Goal: Task Accomplishment & Management: Manage account settings

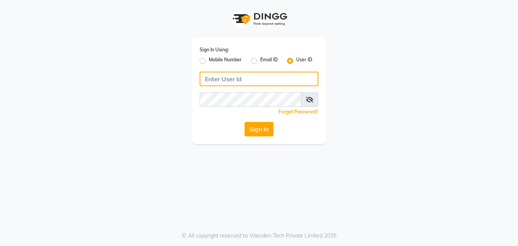
click at [210, 84] on input "Username" at bounding box center [259, 79] width 119 height 15
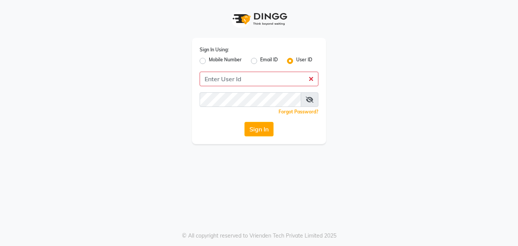
click at [209, 59] on label "Mobile Number" at bounding box center [225, 60] width 33 height 9
click at [209, 59] on input "Mobile Number" at bounding box center [211, 58] width 5 height 5
radio input "true"
radio input "false"
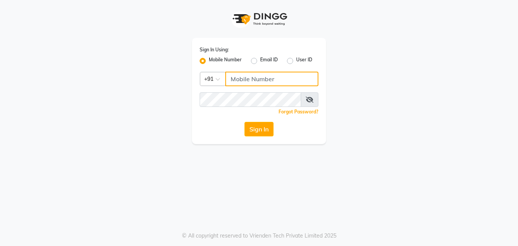
click at [239, 75] on input "Username" at bounding box center [271, 79] width 93 height 15
type input "1111122222"
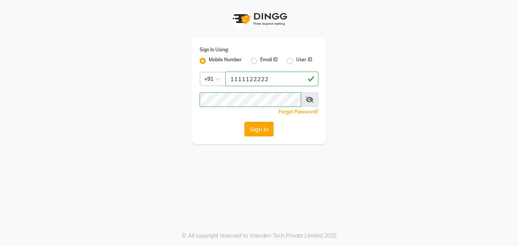
click at [255, 132] on button "Sign In" at bounding box center [259, 129] width 29 height 15
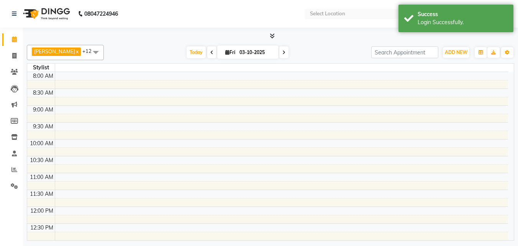
select select "en"
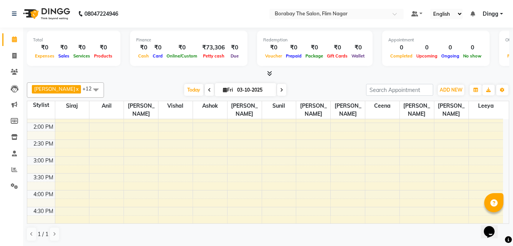
scroll to position [211, 0]
click at [82, 89] on span "+12" at bounding box center [89, 89] width 15 height 6
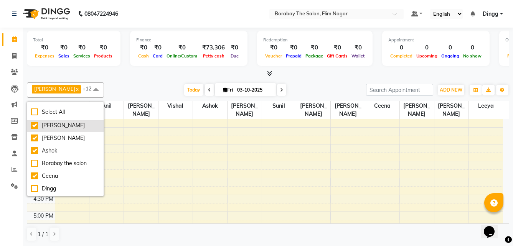
scroll to position [122, 0]
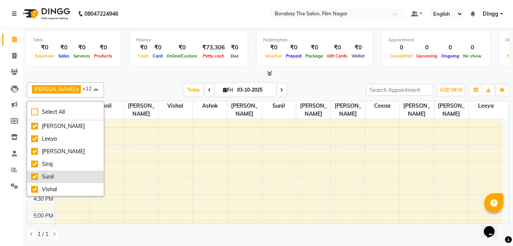
click at [37, 175] on div "Sunil" at bounding box center [65, 177] width 69 height 8
checkbox input "false"
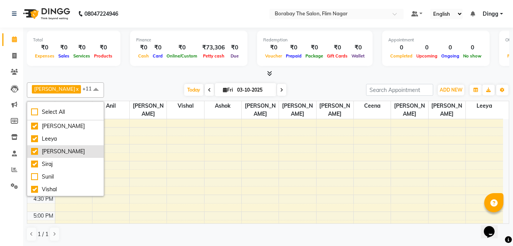
click at [35, 150] on div "[PERSON_NAME]" at bounding box center [65, 152] width 69 height 8
checkbox input "false"
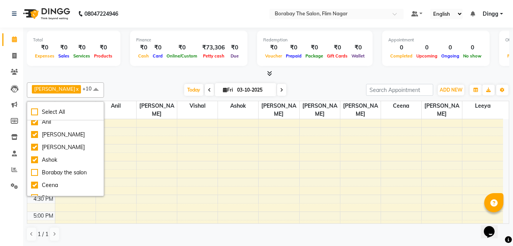
scroll to position [9, 0]
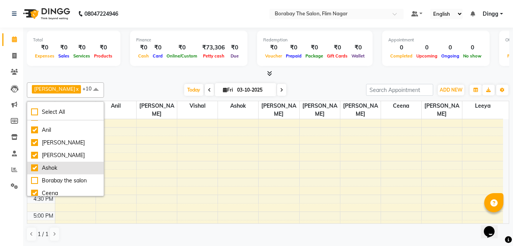
click at [36, 165] on div "Ashok" at bounding box center [65, 168] width 69 height 8
checkbox input "false"
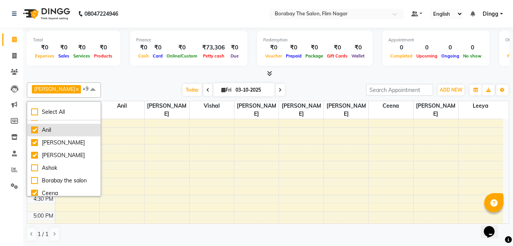
click at [33, 131] on div "Anil" at bounding box center [64, 130] width 66 height 8
checkbox input "false"
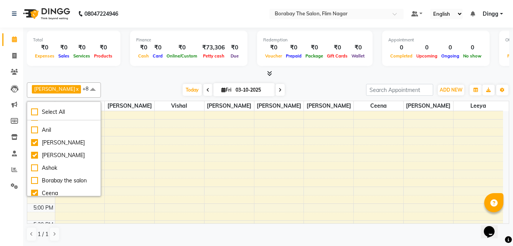
click at [131, 79] on div "Total ₹0 Expenses ₹0 Sales ₹0 Services ₹0 Products Finance ₹0 Cash ₹0 Card ₹0 O…" at bounding box center [268, 137] width 490 height 219
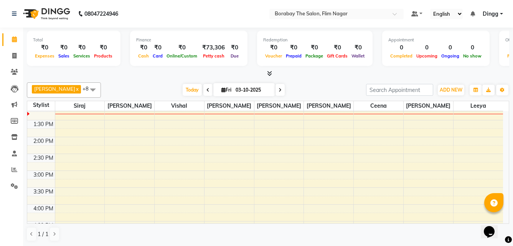
scroll to position [173, 0]
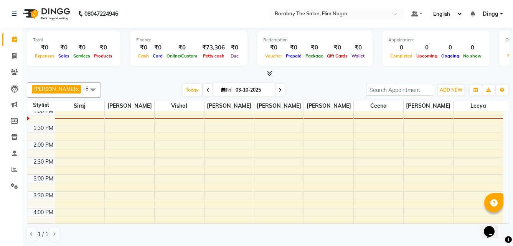
drag, startPoint x: 119, startPoint y: 0, endPoint x: 248, endPoint y: 16, distance: 129.8
click at [248, 16] on nav "08047224946 Select Location × Borabay The Salon, Flim Nagar Default Panel My Pa…" at bounding box center [256, 14] width 513 height 28
click at [280, 150] on div "8:00 AM 8:30 AM 9:00 AM 9:30 AM 10:00 AM 10:30 AM 11:00 AM 11:30 AM 12:00 PM 12…" at bounding box center [264, 158] width 475 height 438
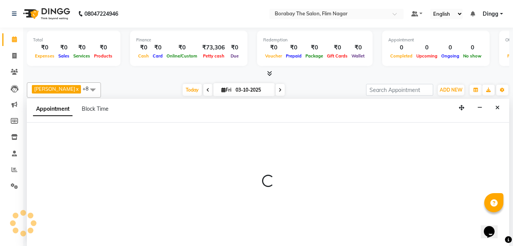
scroll to position [0, 0]
select select "88475"
select select "tentative"
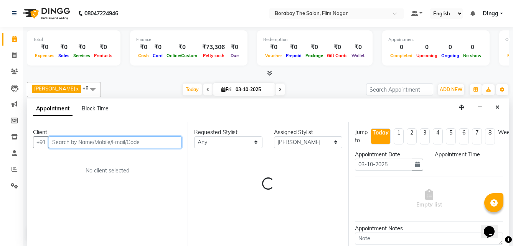
select select "855"
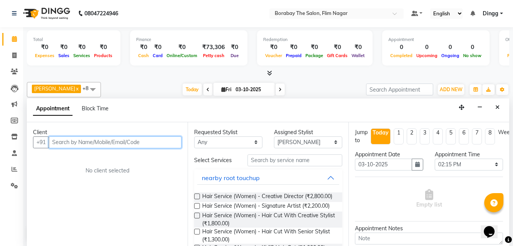
click at [146, 141] on input "text" at bounding box center [115, 143] width 133 height 12
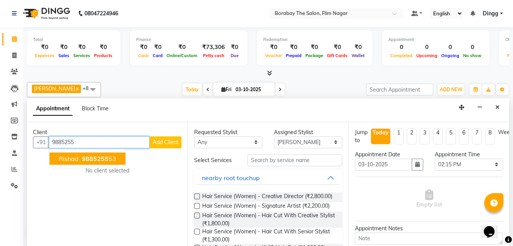
click at [99, 160] on span "9885255" at bounding box center [95, 159] width 27 height 8
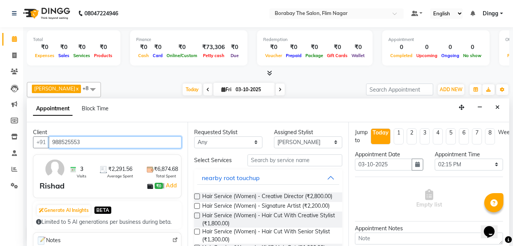
type input "988525553"
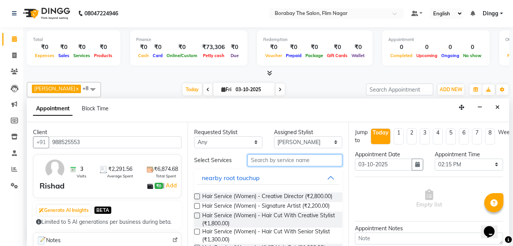
click at [268, 160] on input "text" at bounding box center [294, 161] width 95 height 12
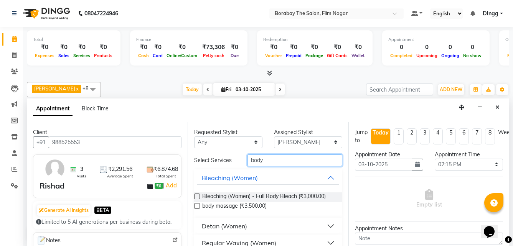
type input "body"
click at [197, 207] on label at bounding box center [197, 206] width 6 height 6
click at [197, 207] on input "checkbox" at bounding box center [196, 206] width 5 height 5
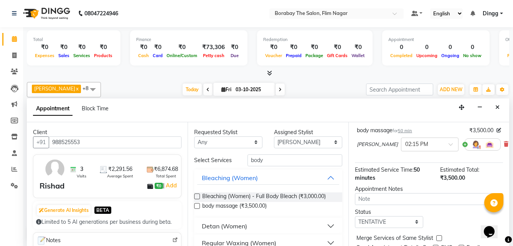
scroll to position [0, 0]
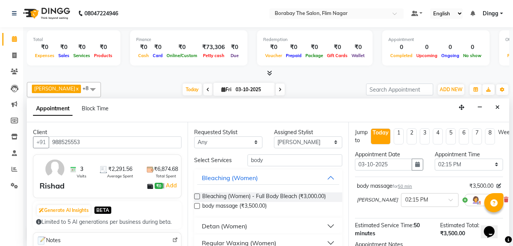
click at [197, 206] on label at bounding box center [197, 206] width 6 height 6
click at [197, 206] on input "checkbox" at bounding box center [196, 206] width 5 height 5
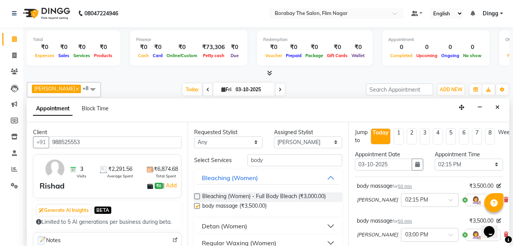
checkbox input "false"
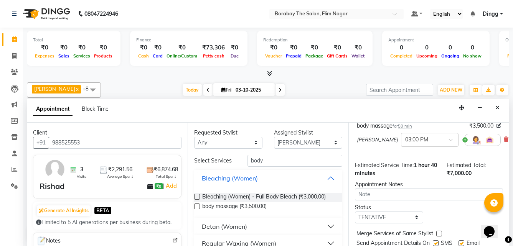
scroll to position [77, 0]
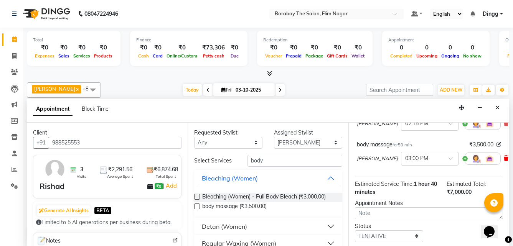
click at [503, 161] on icon at bounding box center [505, 158] width 5 height 5
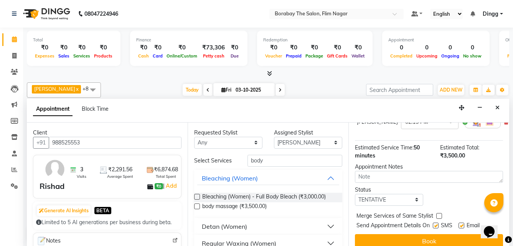
scroll to position [92, 0]
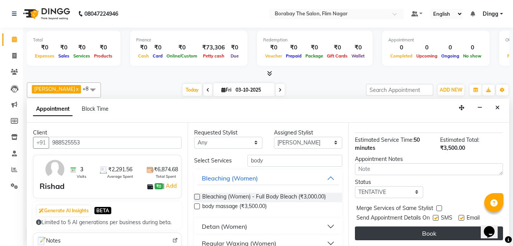
click at [429, 227] on button "Book" at bounding box center [429, 234] width 148 height 14
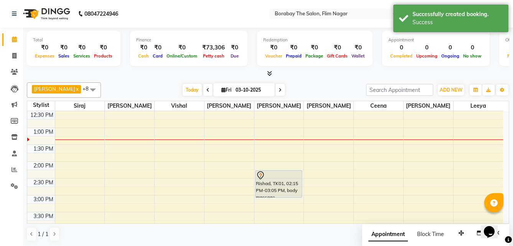
scroll to position [134, 0]
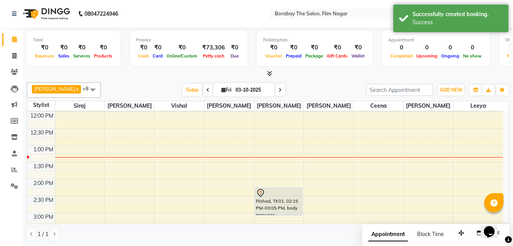
click at [278, 89] on icon at bounding box center [279, 90] width 3 height 5
type input "04-10-2025"
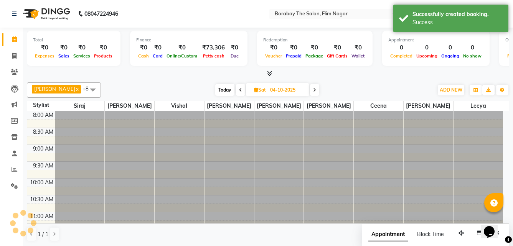
scroll to position [169, 0]
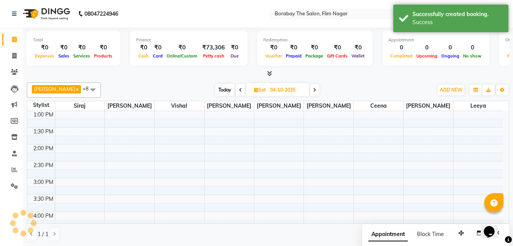
click at [271, 89] on input "04-10-2025" at bounding box center [287, 90] width 38 height 12
select select "10"
select select "2025"
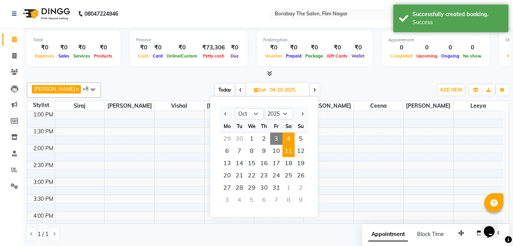
click at [290, 151] on span "11" at bounding box center [288, 151] width 12 height 12
type input "11-10-2025"
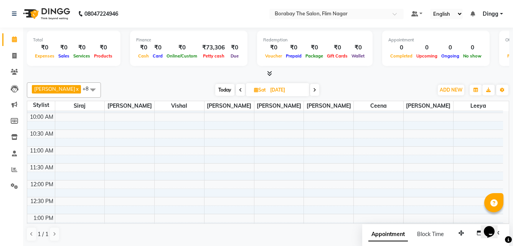
scroll to position [66, 0]
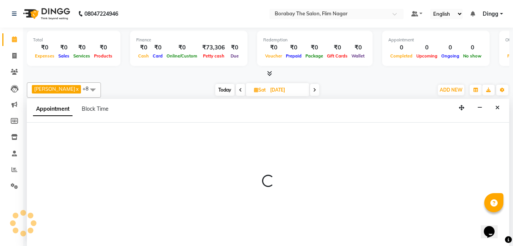
scroll to position [0, 0]
select select "88468"
select select "690"
select select "tentative"
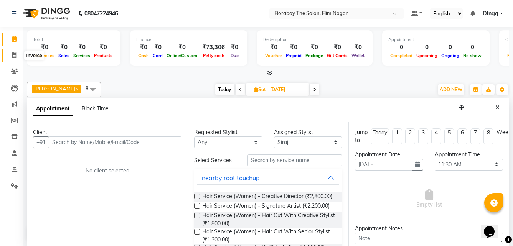
click at [13, 56] on icon at bounding box center [14, 56] width 4 height 6
select select "8731"
select select "service"
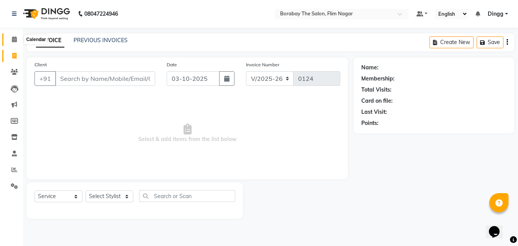
click at [15, 39] on icon at bounding box center [14, 39] width 5 height 6
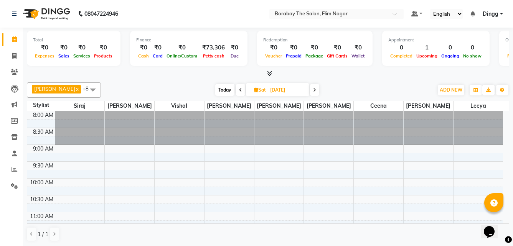
click at [236, 93] on span at bounding box center [240, 90] width 9 height 12
type input "10-10-2025"
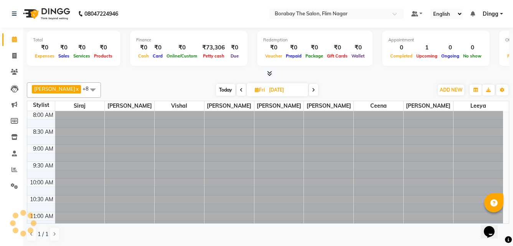
scroll to position [169, 0]
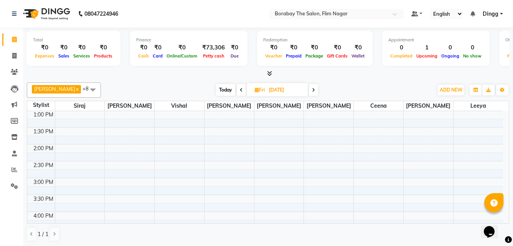
click at [247, 93] on span "Fri 10-10-2025" at bounding box center [277, 89] width 61 height 13
click at [255, 92] on icon at bounding box center [257, 89] width 4 height 5
select select "10"
select select "2025"
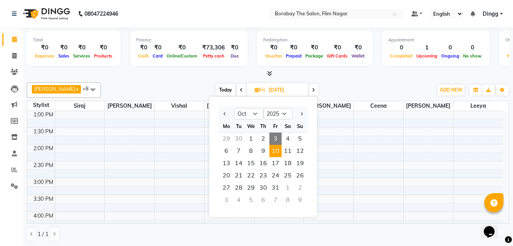
click at [276, 137] on span "3" at bounding box center [275, 139] width 12 height 12
type input "03-10-2025"
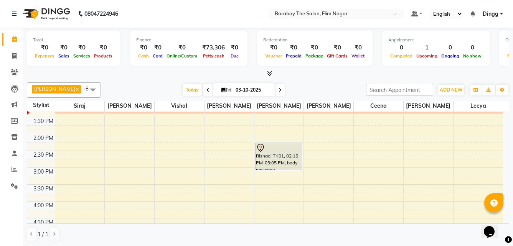
scroll to position [177, 0]
